Goal: Task Accomplishment & Management: Use online tool/utility

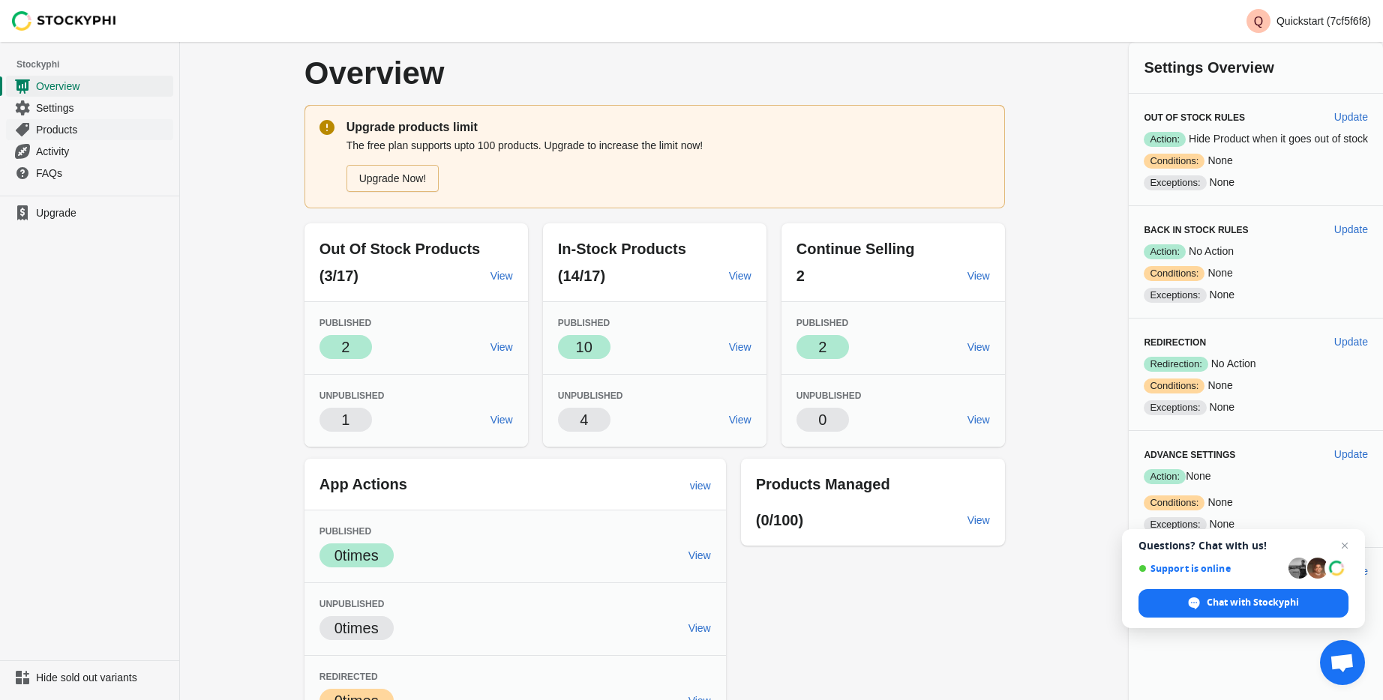
click at [79, 126] on span "Products" at bounding box center [103, 129] width 134 height 15
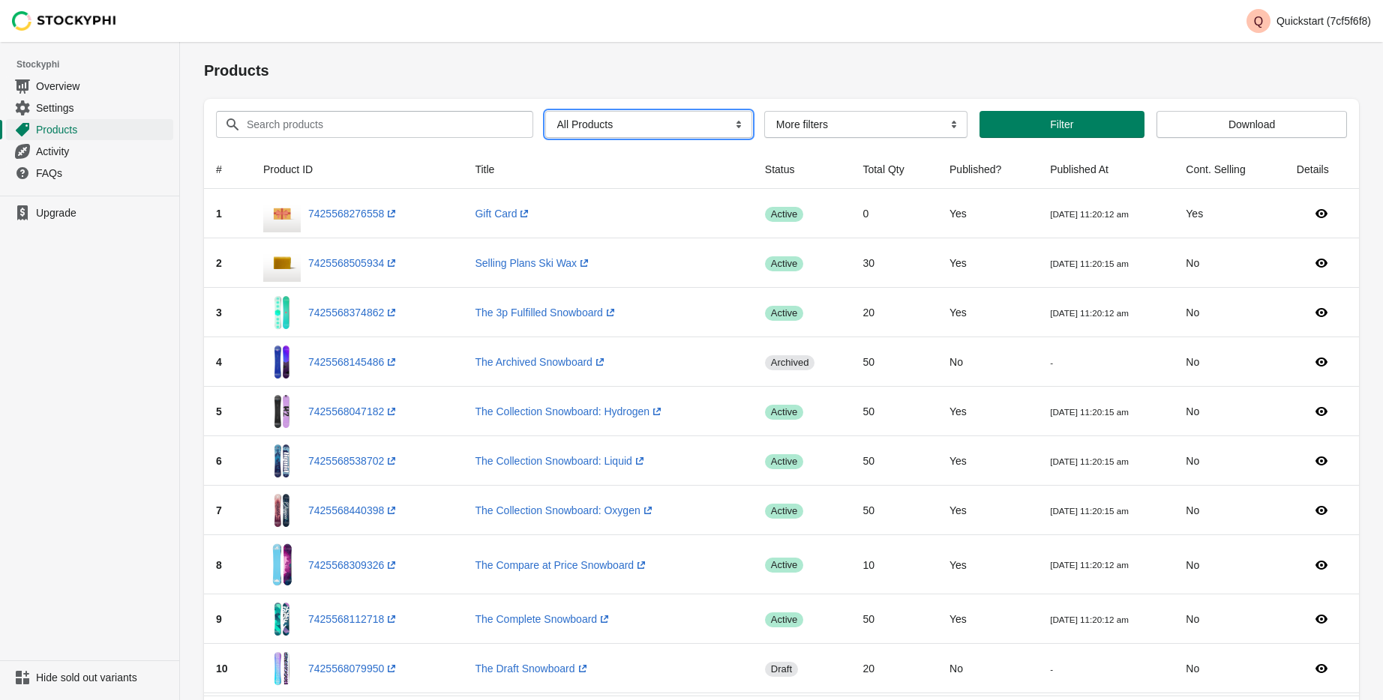
click at [629, 134] on select "All Products InStock InStock Published InStock Un-Published OOS OOS Published O…" at bounding box center [648, 124] width 207 height 27
select select "instock_published"
click at [545, 111] on select "All Products InStock InStock Published InStock Un-Published OOS OOS Published O…" at bounding box center [648, 124] width 207 height 27
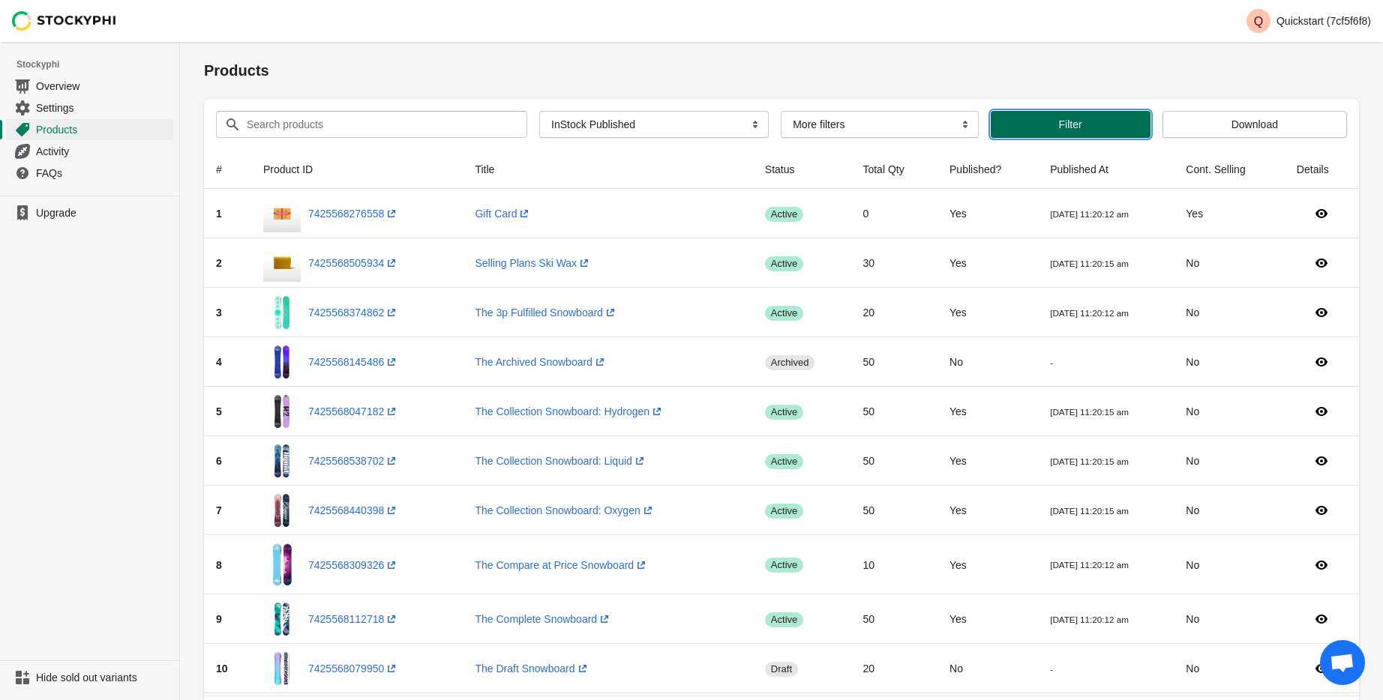
click at [1015, 127] on span "Filter" at bounding box center [1070, 124] width 136 height 12
